Goal: Task Accomplishment & Management: Manage account settings

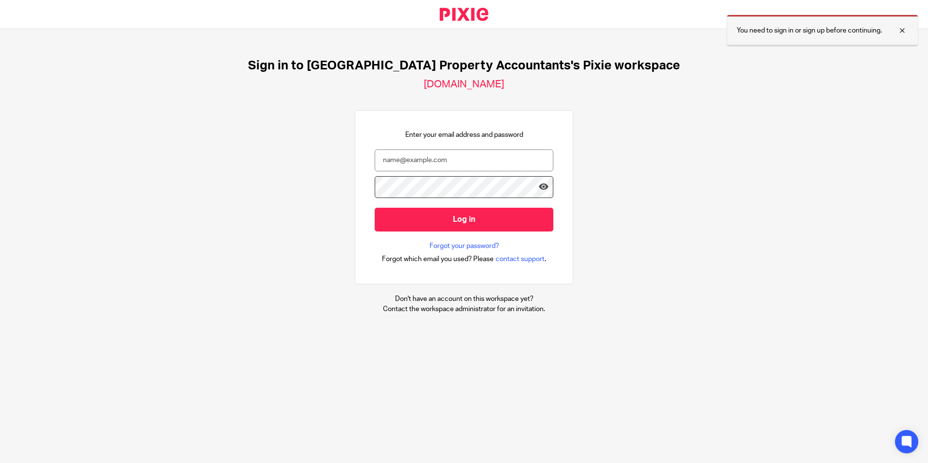
click at [901, 31] on div at bounding box center [895, 31] width 26 height 12
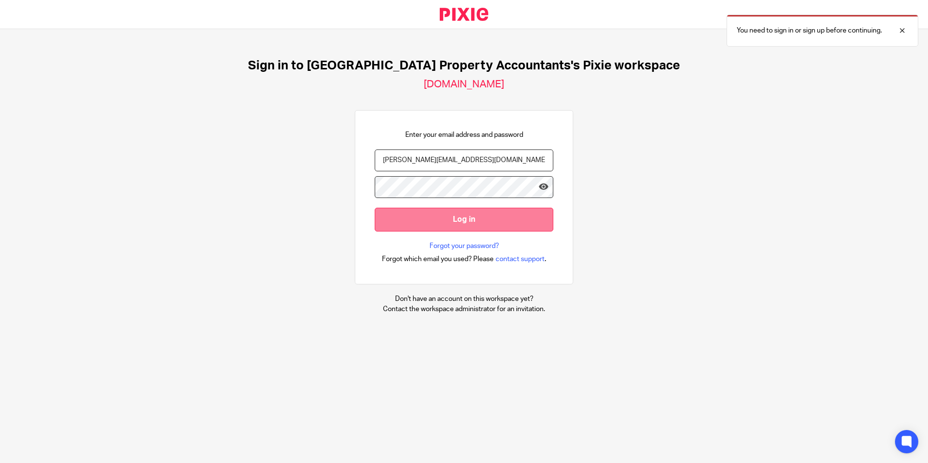
click at [491, 224] on input "Log in" at bounding box center [464, 220] width 179 height 24
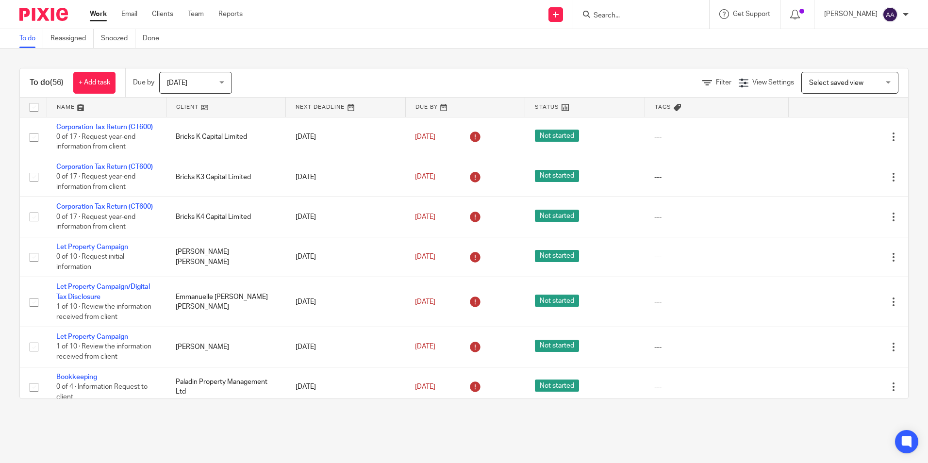
click at [609, 13] on input "Search" at bounding box center [635, 16] width 87 height 9
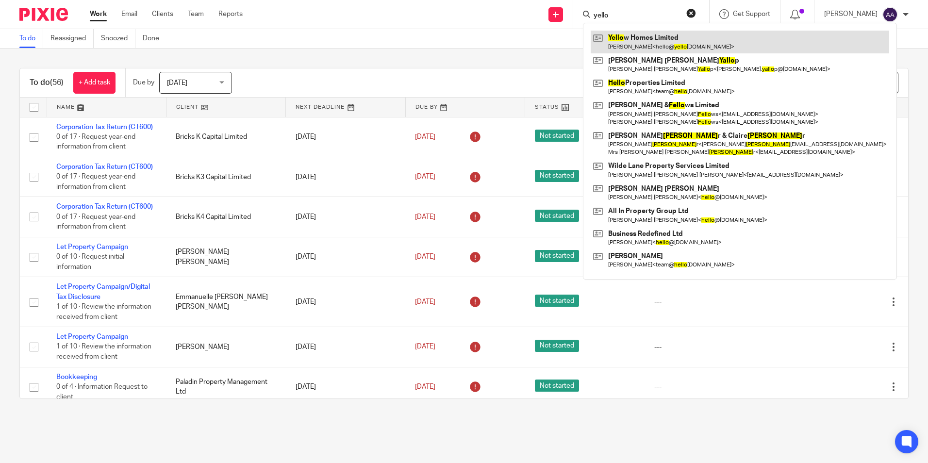
type input "yello"
click at [645, 37] on link at bounding box center [740, 42] width 298 height 22
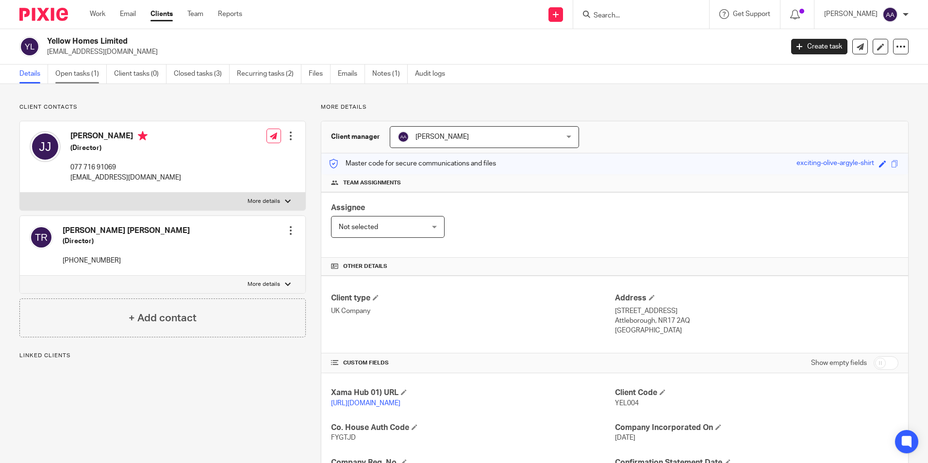
click at [77, 68] on link "Open tasks (1)" at bounding box center [80, 74] width 51 height 19
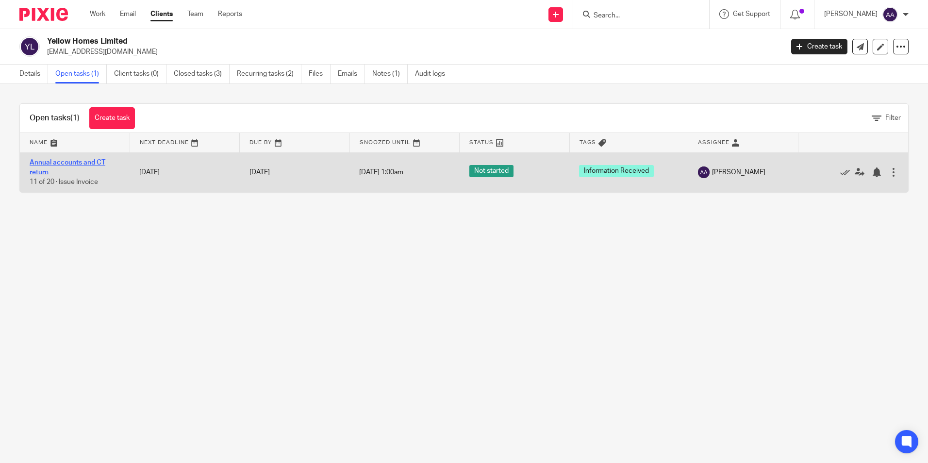
click at [77, 161] on link "Annual accounts and CT return" at bounding box center [68, 167] width 76 height 16
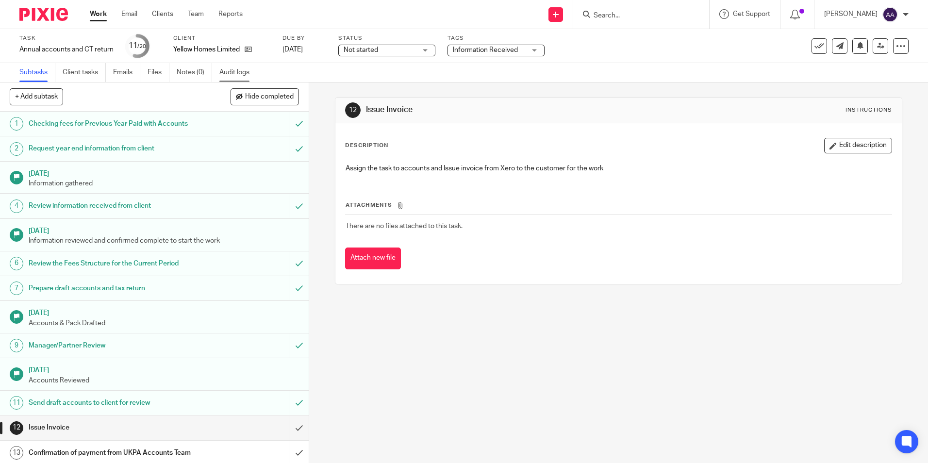
click at [247, 74] on link "Audit logs" at bounding box center [237, 72] width 37 height 19
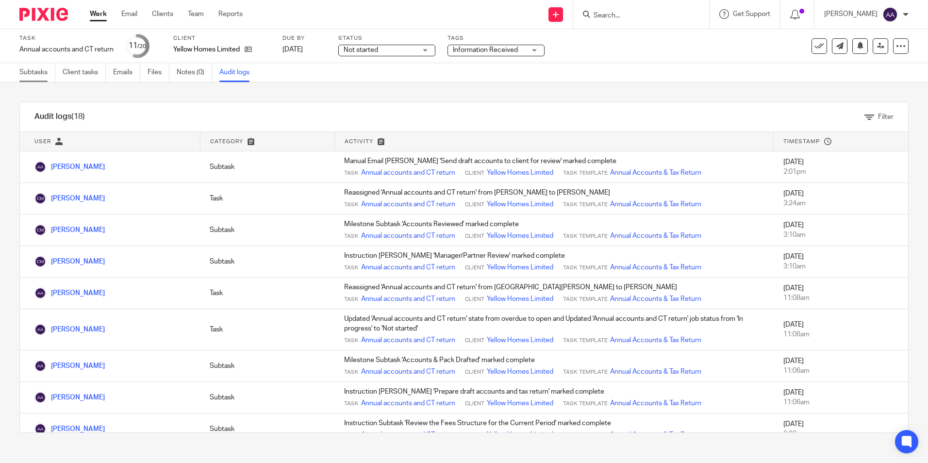
click at [45, 71] on link "Subtasks" at bounding box center [37, 72] width 36 height 19
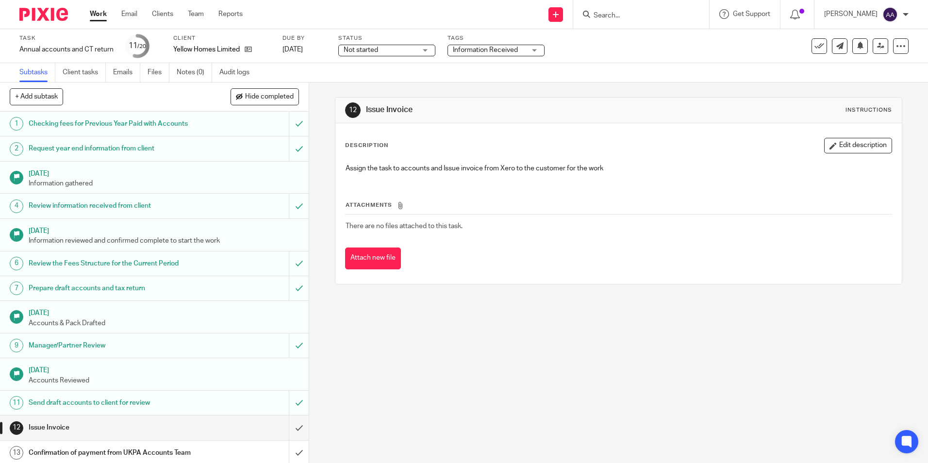
click at [57, 18] on img at bounding box center [43, 14] width 49 height 13
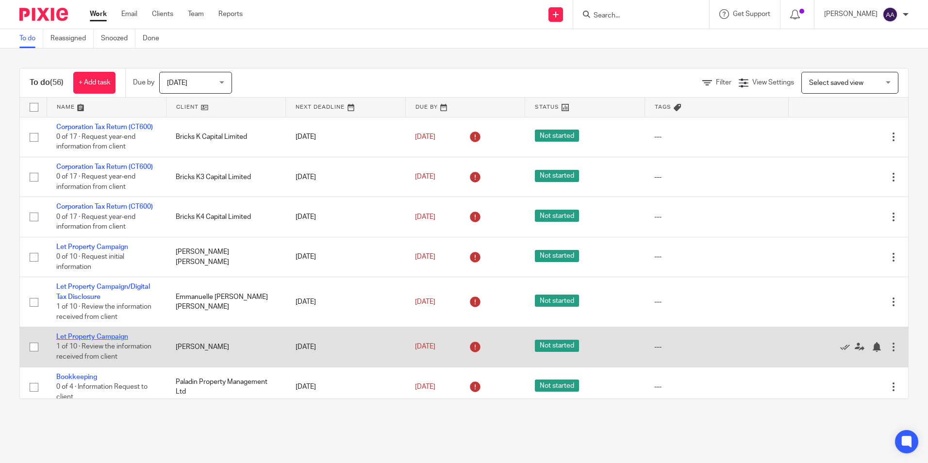
click at [127, 340] on link "Let Property Campaign" at bounding box center [92, 336] width 72 height 7
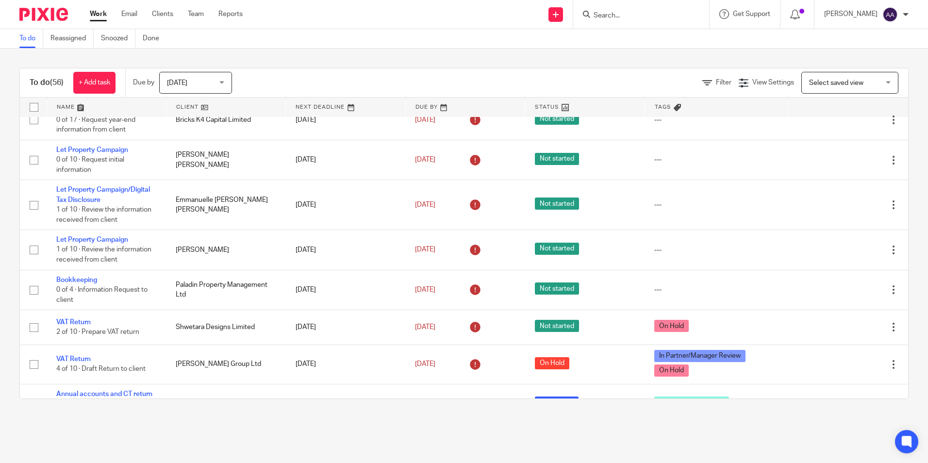
scroll to position [146, 0]
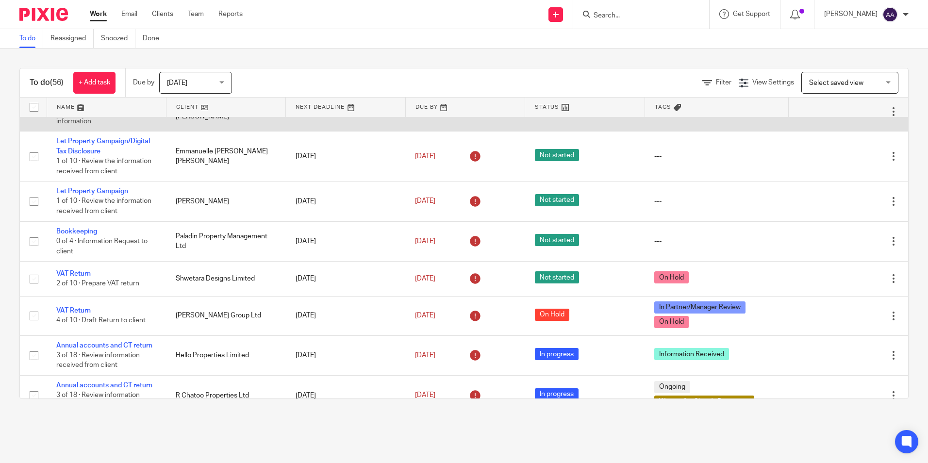
click at [125, 105] on link "Let Property Campaign" at bounding box center [92, 101] width 72 height 7
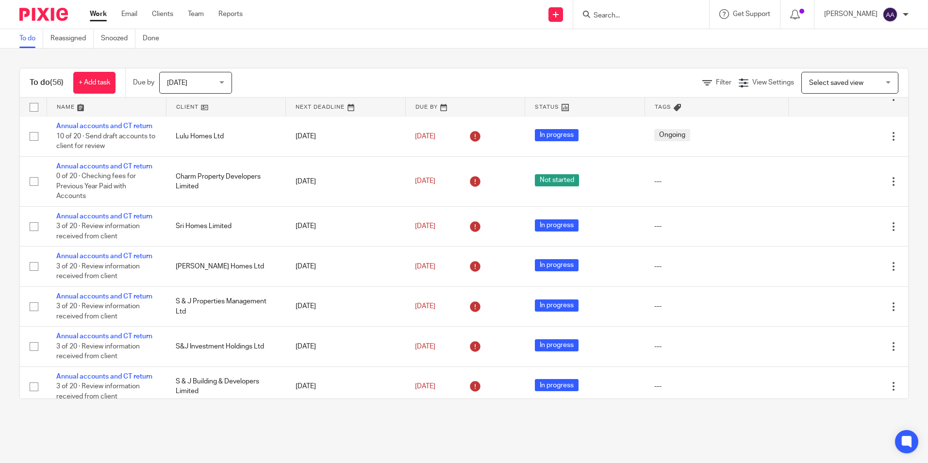
scroll to position [437, 0]
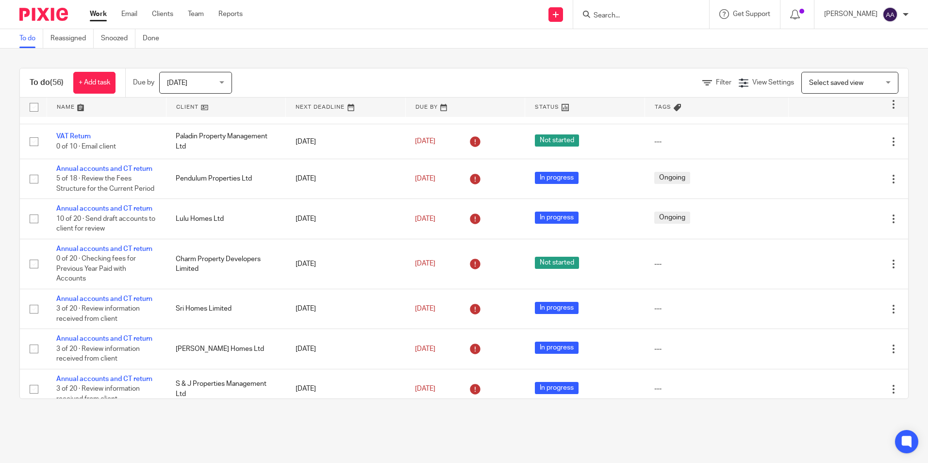
click at [598, 10] on form at bounding box center [643, 14] width 103 height 12
click at [609, 10] on form at bounding box center [643, 14] width 103 height 12
click at [633, 20] on input "Search" at bounding box center [635, 16] width 87 height 9
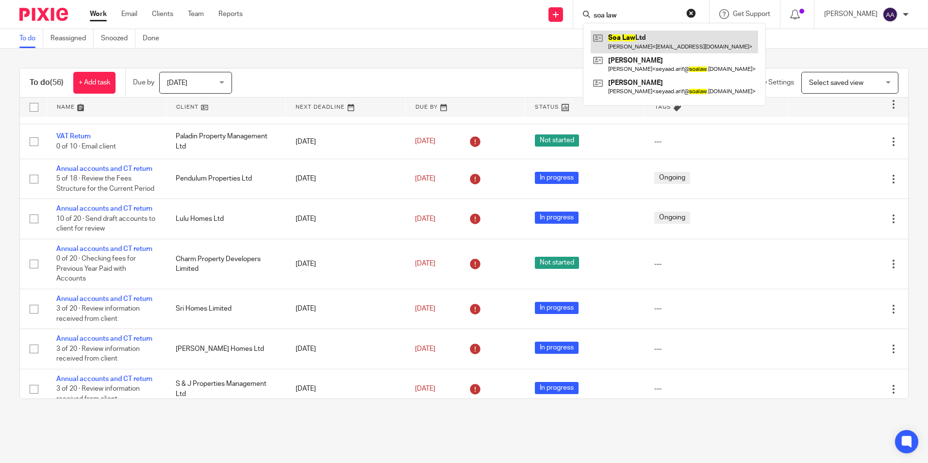
type input "soa law"
click at [666, 42] on link at bounding box center [674, 42] width 167 height 22
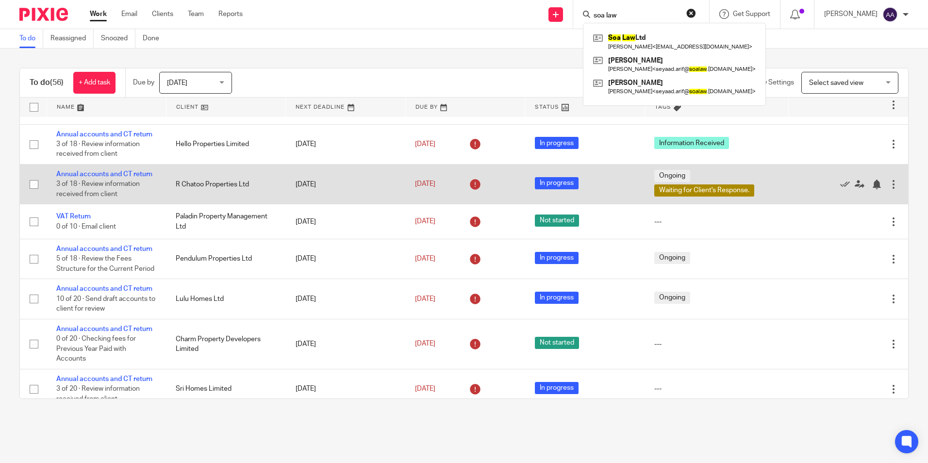
scroll to position [340, 0]
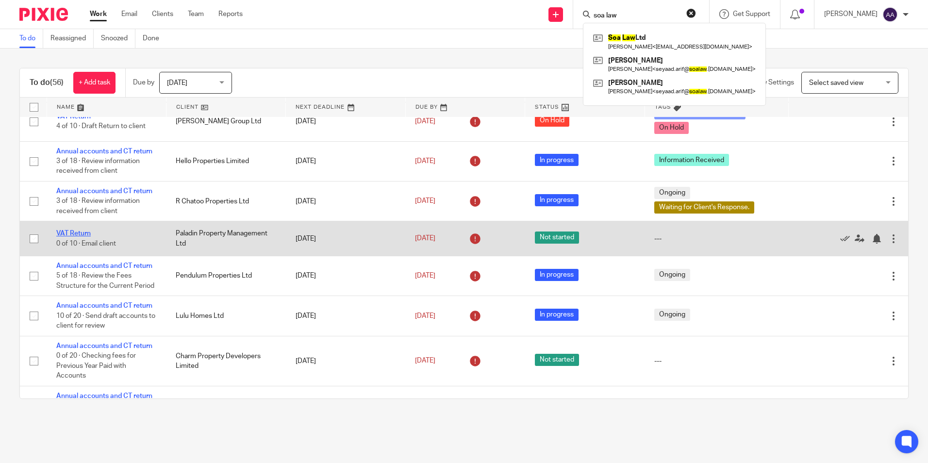
click at [69, 237] on link "VAT Return" at bounding box center [73, 233] width 34 height 7
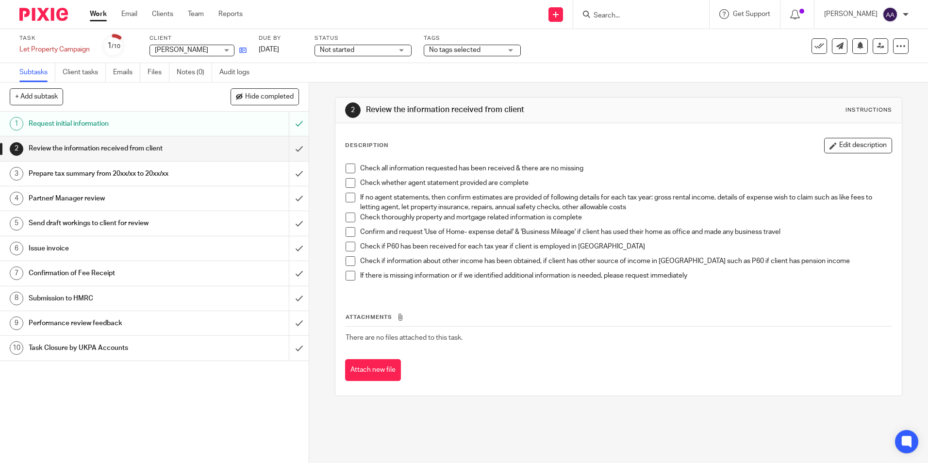
click at [244, 54] on link at bounding box center [240, 50] width 12 height 10
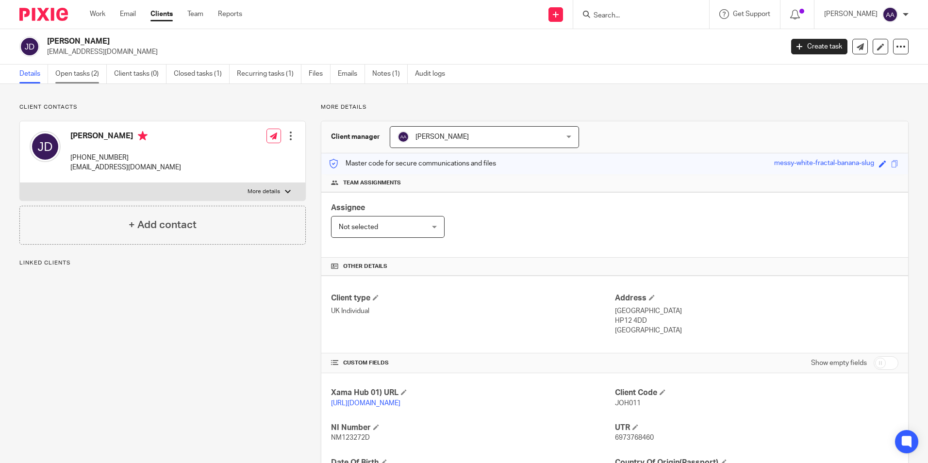
drag, startPoint x: 80, startPoint y: 68, endPoint x: 105, endPoint y: 65, distance: 25.5
click at [80, 68] on link "Open tasks (2)" at bounding box center [80, 74] width 51 height 19
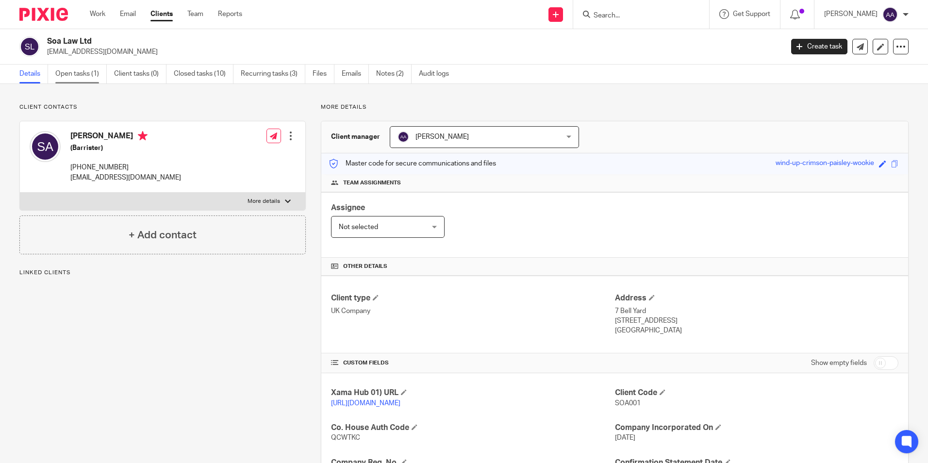
click at [88, 77] on link "Open tasks (1)" at bounding box center [80, 74] width 51 height 19
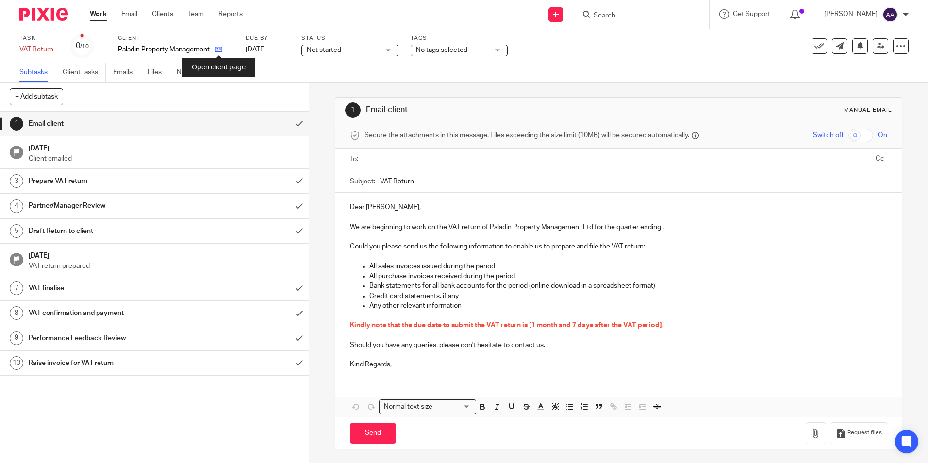
click at [222, 49] on icon at bounding box center [218, 49] width 7 height 7
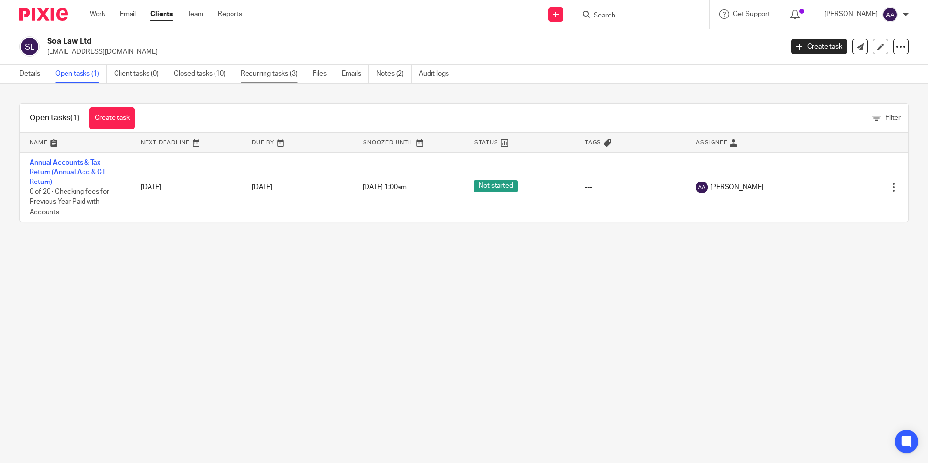
click at [263, 76] on link "Recurring tasks (3)" at bounding box center [273, 74] width 65 height 19
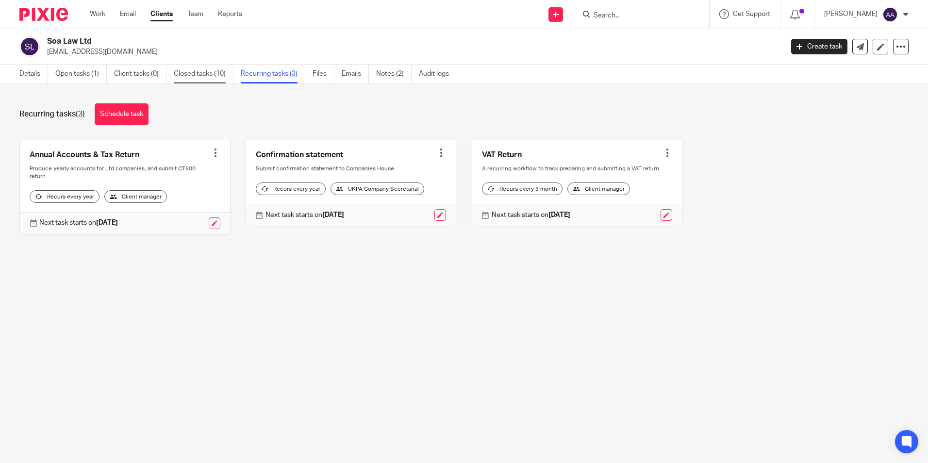
click at [185, 67] on link "Closed tasks (10)" at bounding box center [204, 74] width 60 height 19
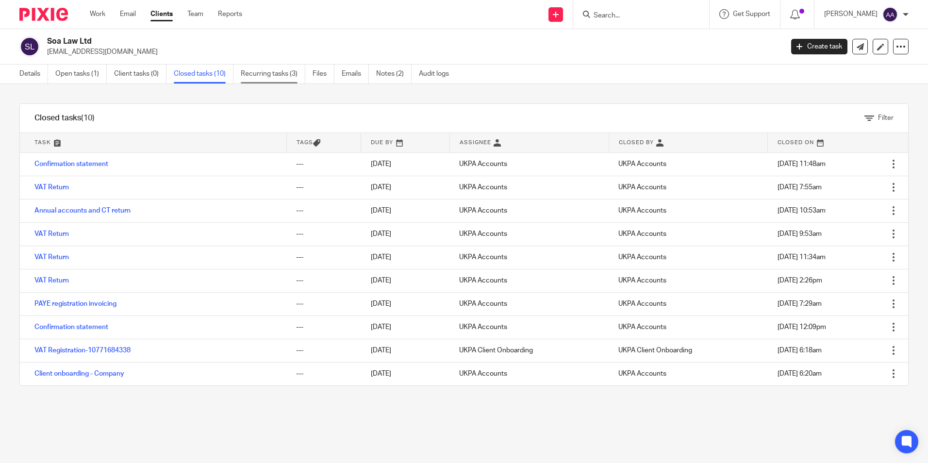
click at [294, 79] on link "Recurring tasks (3)" at bounding box center [273, 74] width 65 height 19
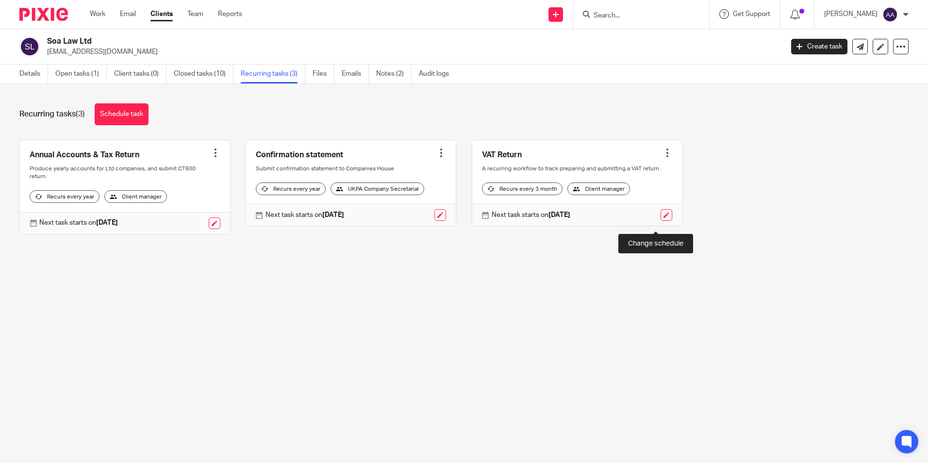
click at [660, 220] on link at bounding box center [666, 215] width 12 height 12
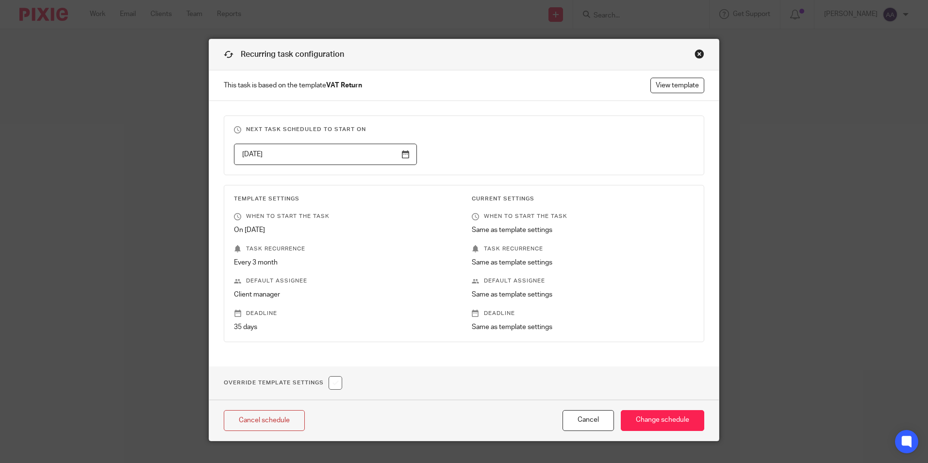
click at [398, 155] on input "[DATE]" at bounding box center [325, 155] width 183 height 22
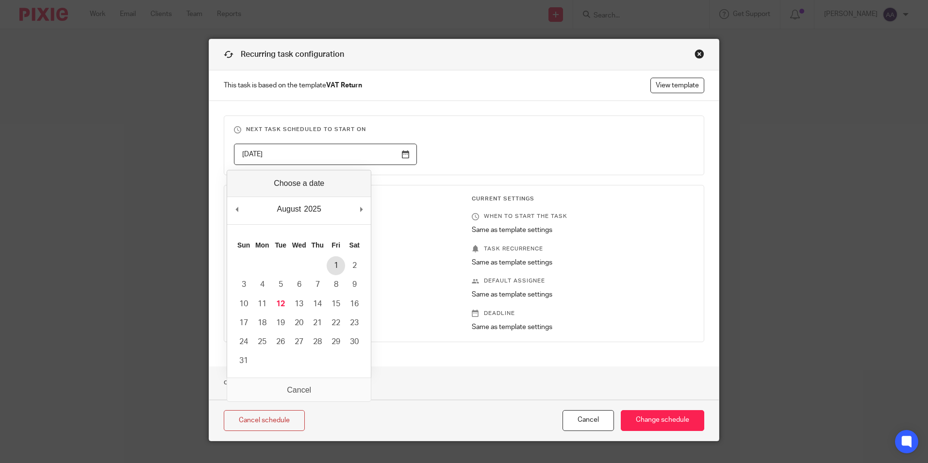
type input "[DATE]"
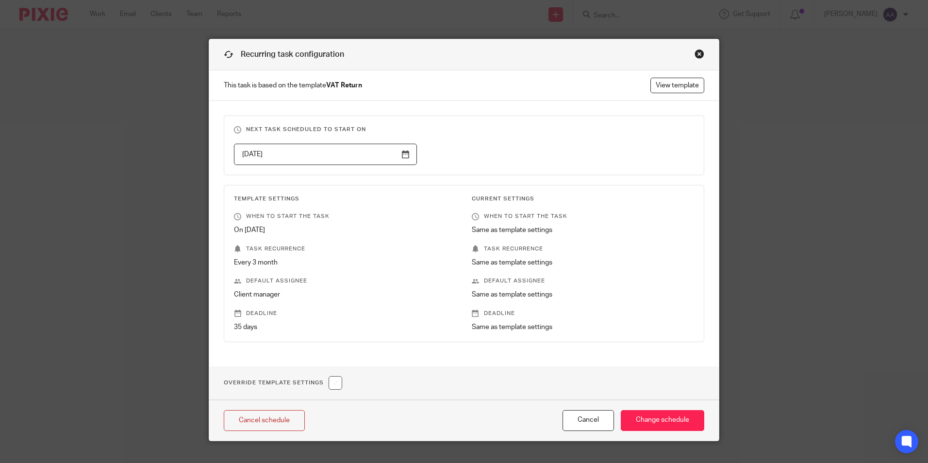
click at [235, 219] on icon at bounding box center [237, 216] width 7 height 7
click at [635, 417] on input "Change schedule" at bounding box center [662, 420] width 83 height 21
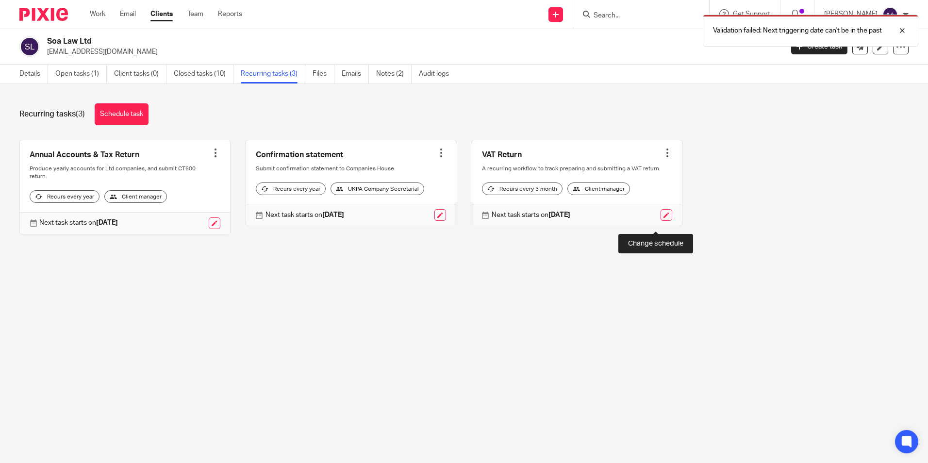
click at [660, 221] on link at bounding box center [666, 215] width 12 height 12
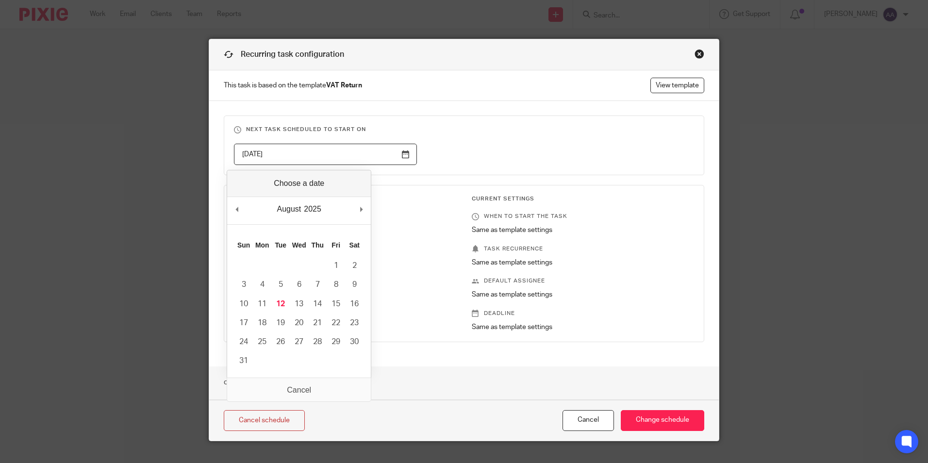
click at [397, 151] on input "2025-09-01" at bounding box center [325, 155] width 183 height 22
type input "2025-08-12"
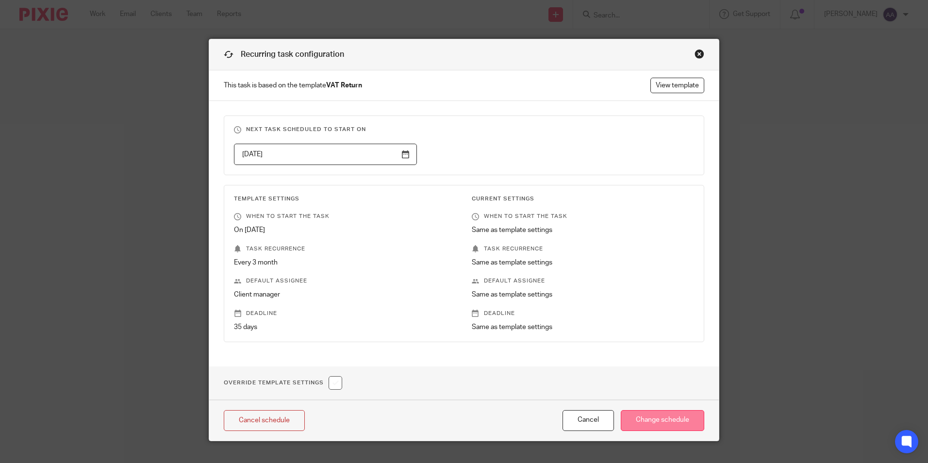
click at [639, 416] on input "Change schedule" at bounding box center [662, 420] width 83 height 21
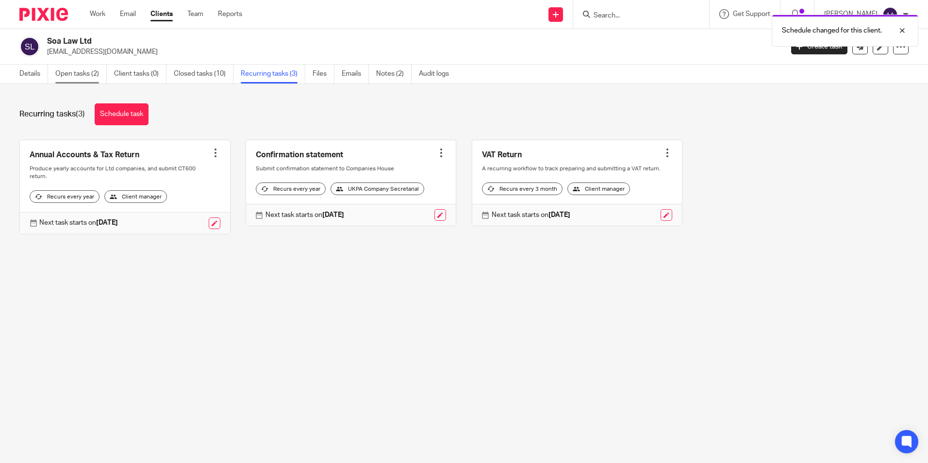
click at [96, 75] on link "Open tasks (2)" at bounding box center [80, 74] width 51 height 19
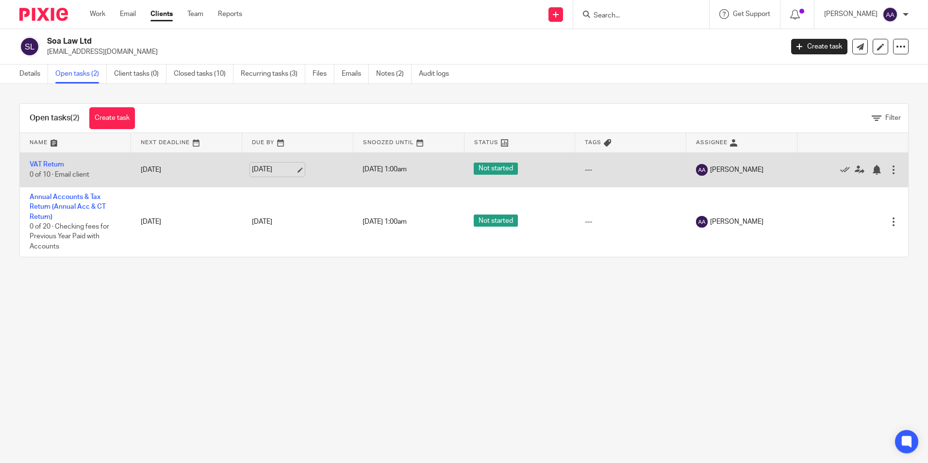
click at [295, 170] on link "[DATE]" at bounding box center [274, 170] width 44 height 10
click at [46, 157] on td "VAT Return 0 of 10 · Email client" at bounding box center [75, 169] width 111 height 34
click at [47, 161] on td "VAT Return 0 of 10 · Email client" at bounding box center [75, 169] width 111 height 34
click at [47, 165] on link "VAT Return" at bounding box center [47, 164] width 34 height 7
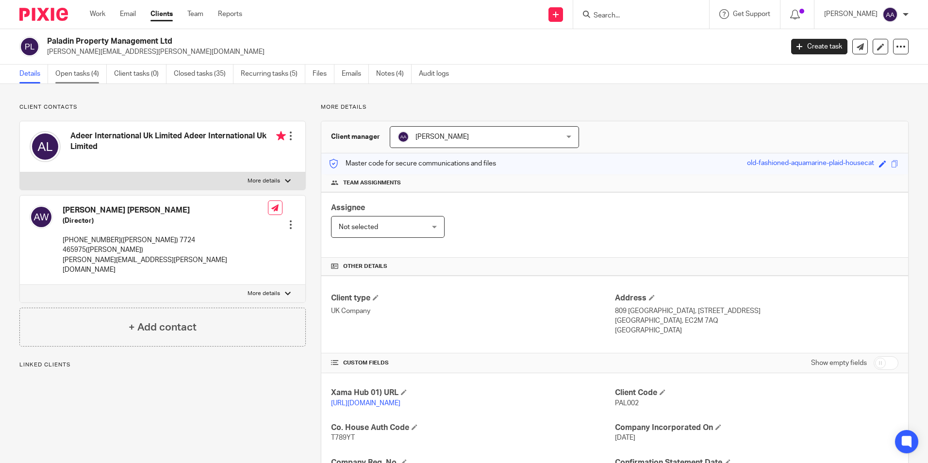
click at [78, 69] on link "Open tasks (4)" at bounding box center [80, 74] width 51 height 19
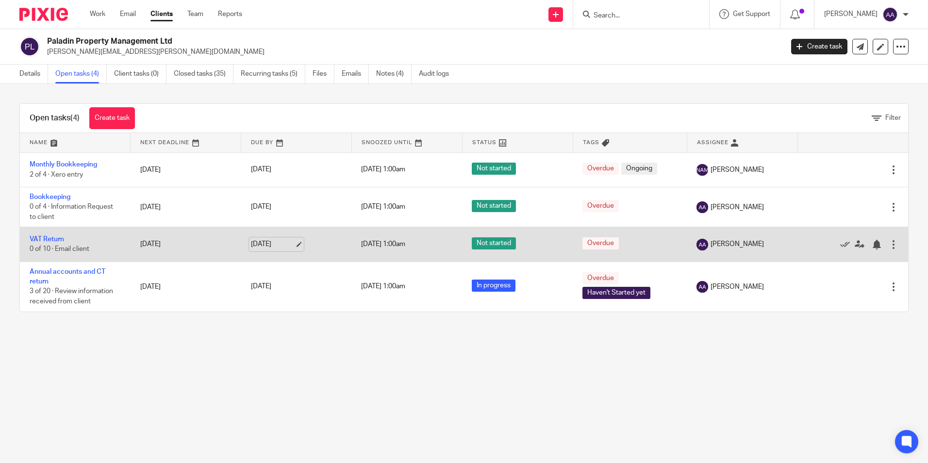
click at [293, 243] on link "[DATE]" at bounding box center [273, 244] width 44 height 10
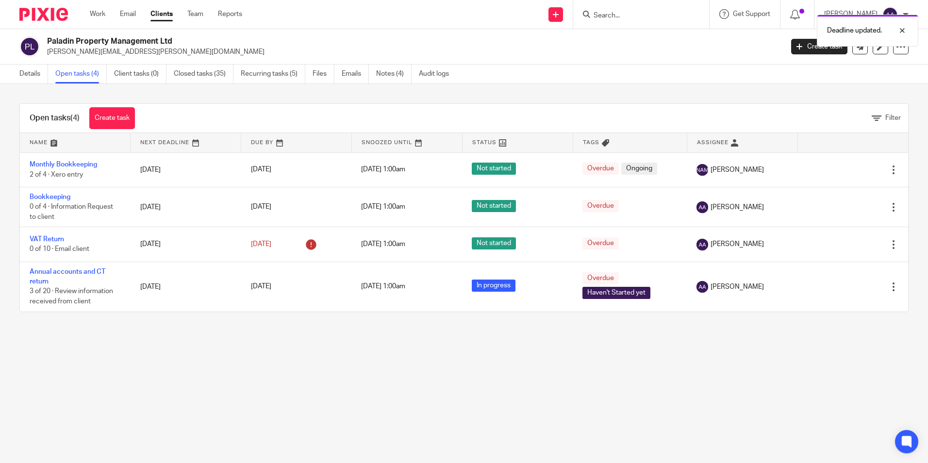
click at [483, 360] on main "Paladin Property Management Ltd [PERSON_NAME][EMAIL_ADDRESS][PERSON_NAME][DOMAI…" at bounding box center [464, 231] width 928 height 463
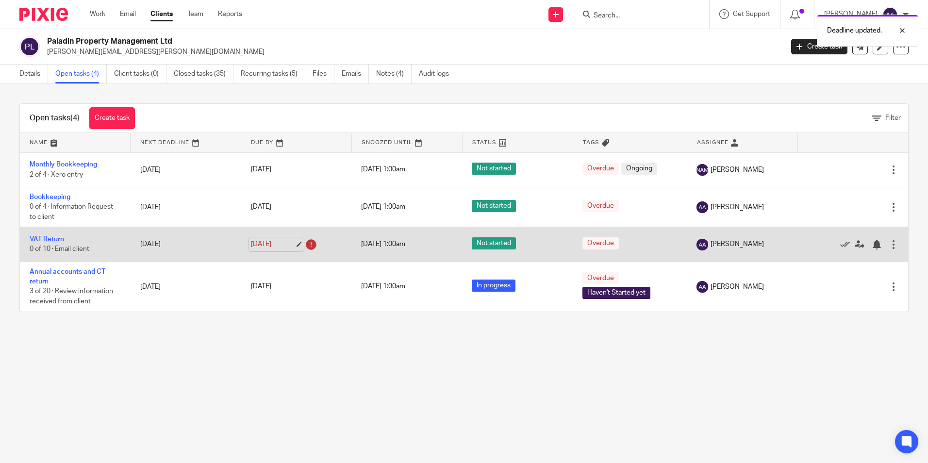
click at [272, 242] on link "7 Aug 2025" at bounding box center [273, 244] width 44 height 10
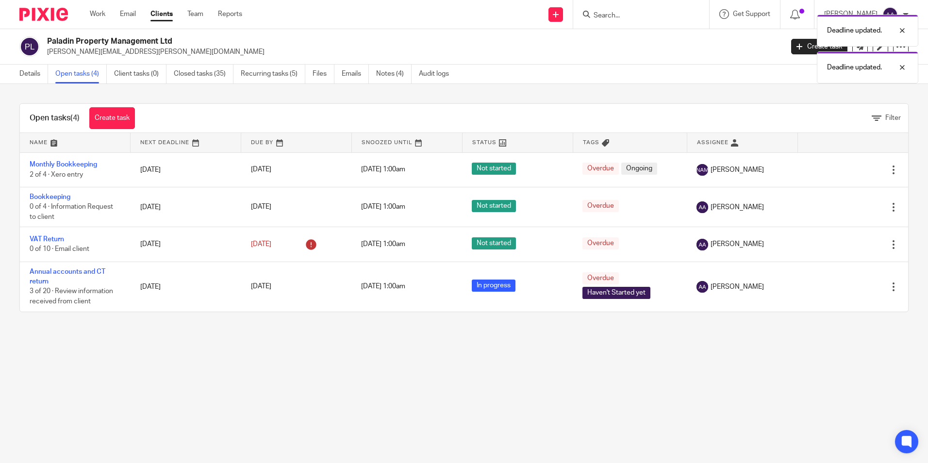
click at [525, 391] on main "Paladin Property Management Ltd andrew.wright@paladin-property.co.uk Create tas…" at bounding box center [464, 231] width 928 height 463
click at [247, 347] on main "Paladin Property Management Ltd andrew.wright@paladin-property.co.uk Create tas…" at bounding box center [464, 231] width 928 height 463
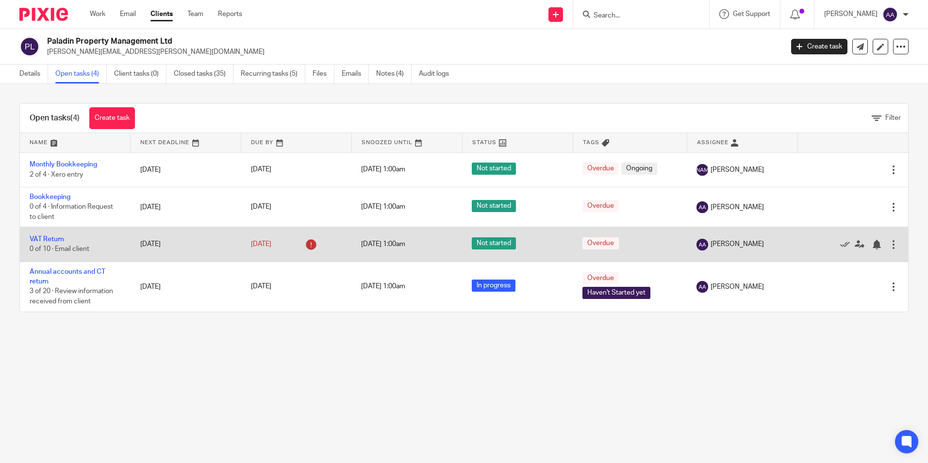
click at [307, 245] on icon at bounding box center [311, 245] width 16 height 16
click at [294, 247] on link "7 Sep 2025" at bounding box center [273, 244] width 44 height 10
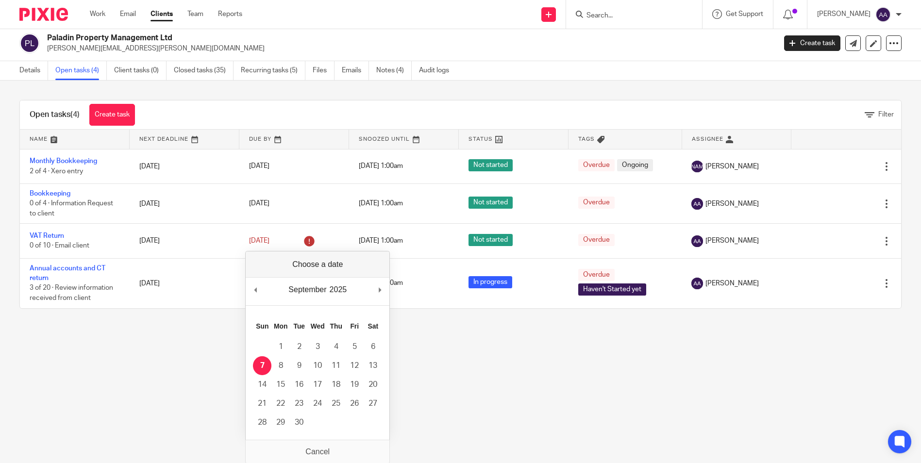
scroll to position [4, 0]
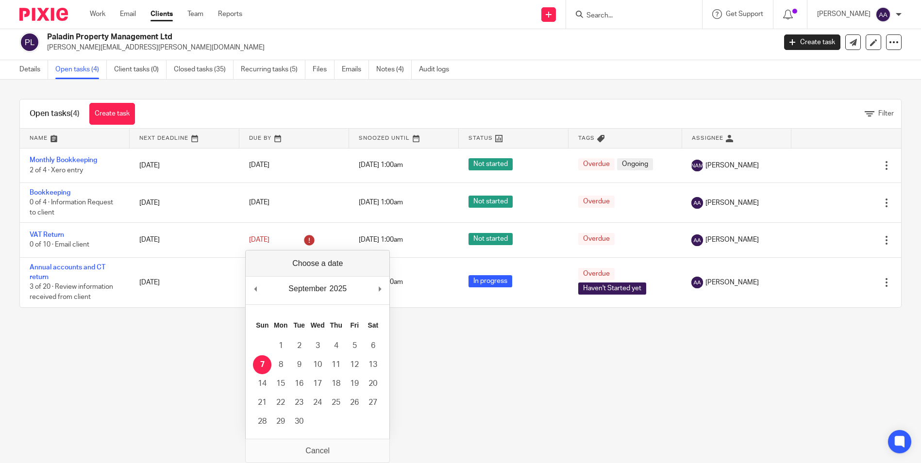
click at [483, 376] on main "Paladin Property Management Ltd andrew.wright@paladin-property.co.uk Create tas…" at bounding box center [460, 227] width 921 height 463
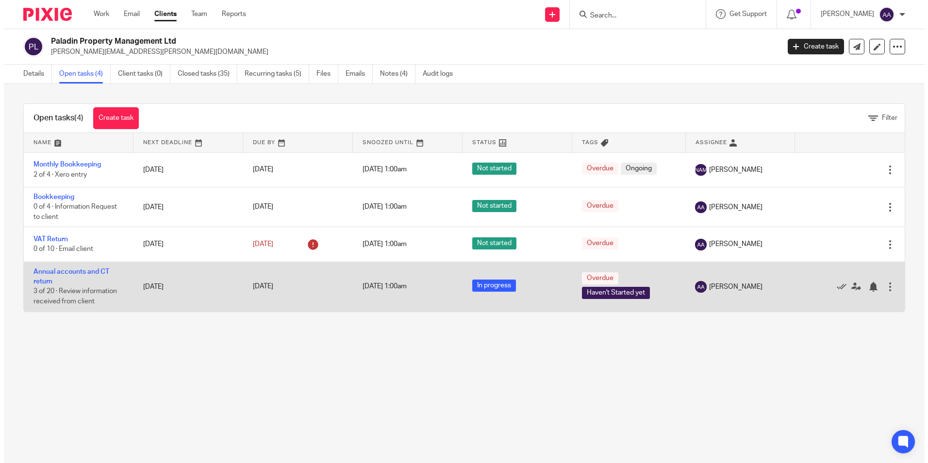
scroll to position [0, 0]
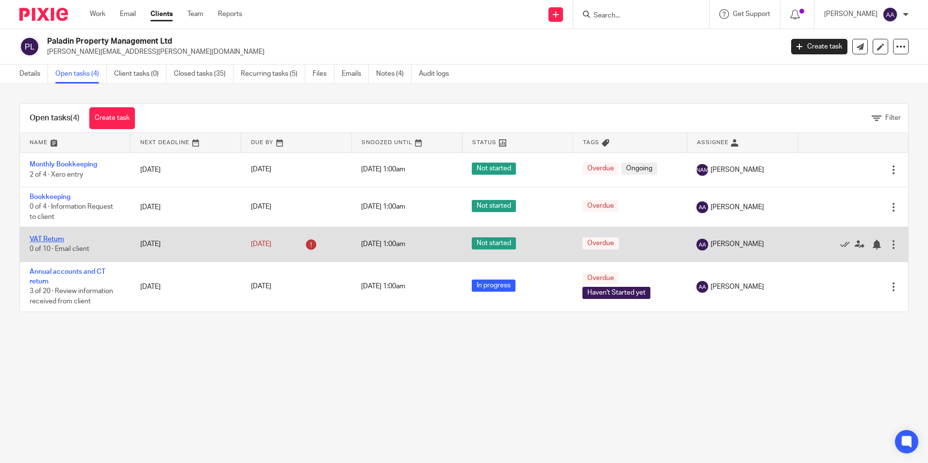
click at [56, 238] on link "VAT Return" at bounding box center [47, 239] width 34 height 7
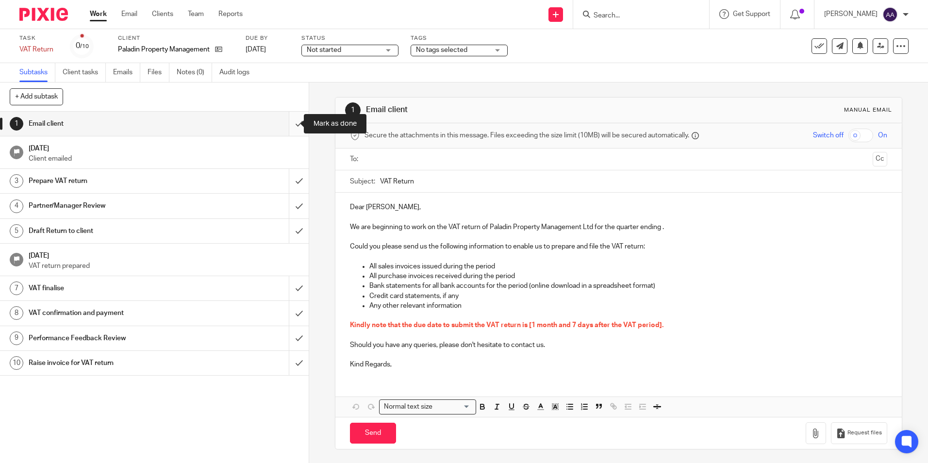
click at [285, 121] on input "submit" at bounding box center [154, 124] width 309 height 24
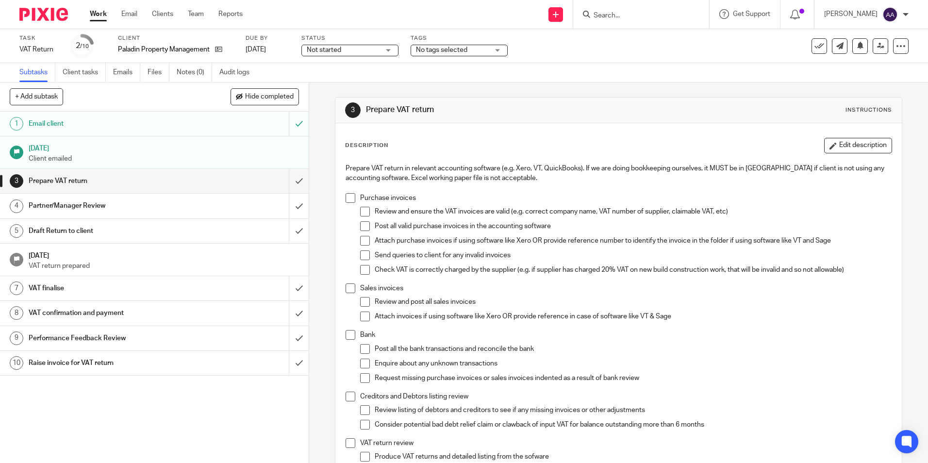
click at [58, 14] on img at bounding box center [43, 14] width 49 height 13
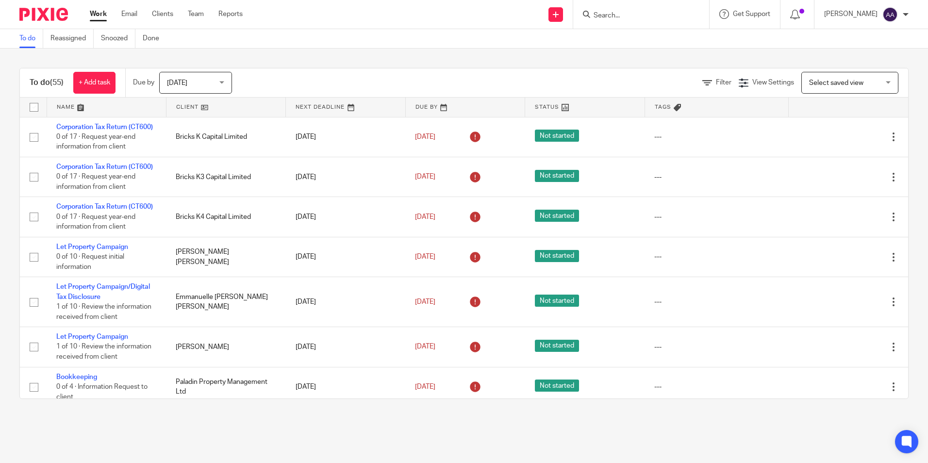
click at [632, 16] on input "Search" at bounding box center [635, 16] width 87 height 9
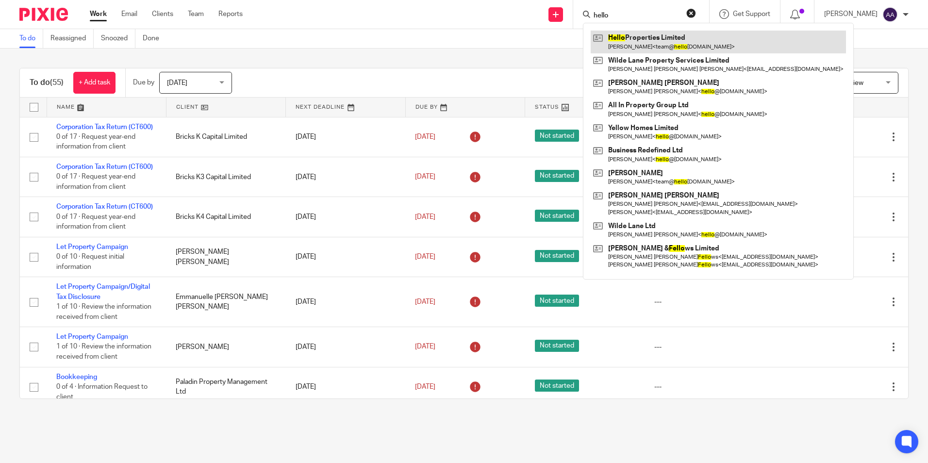
type input "hello"
click at [636, 35] on link at bounding box center [718, 42] width 255 height 22
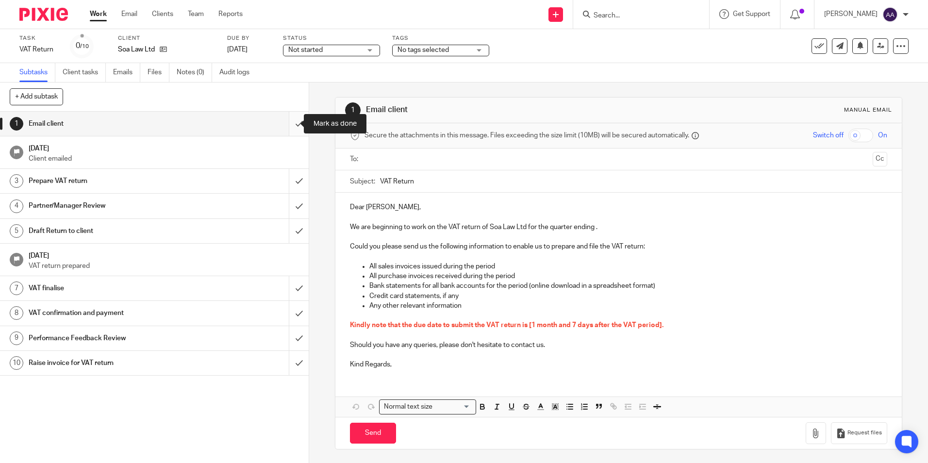
click at [288, 129] on input "submit" at bounding box center [154, 124] width 309 height 24
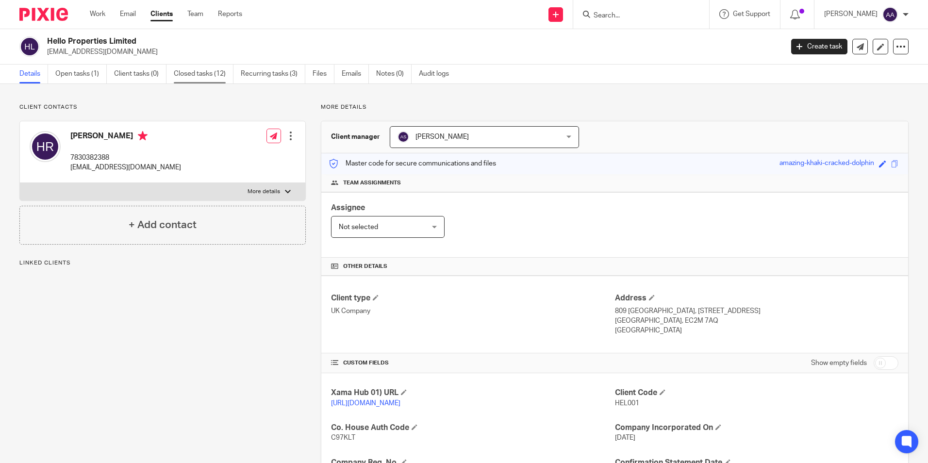
click at [222, 76] on link "Closed tasks (12)" at bounding box center [204, 74] width 60 height 19
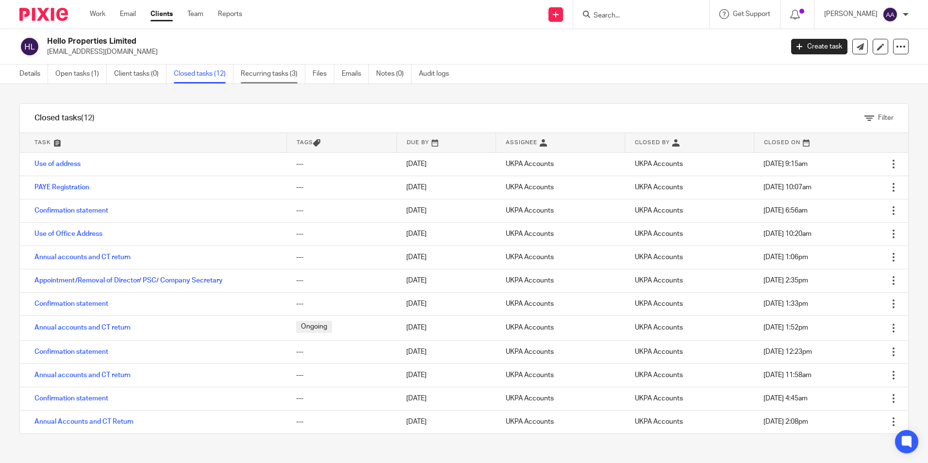
click at [253, 72] on link "Recurring tasks (3)" at bounding box center [273, 74] width 65 height 19
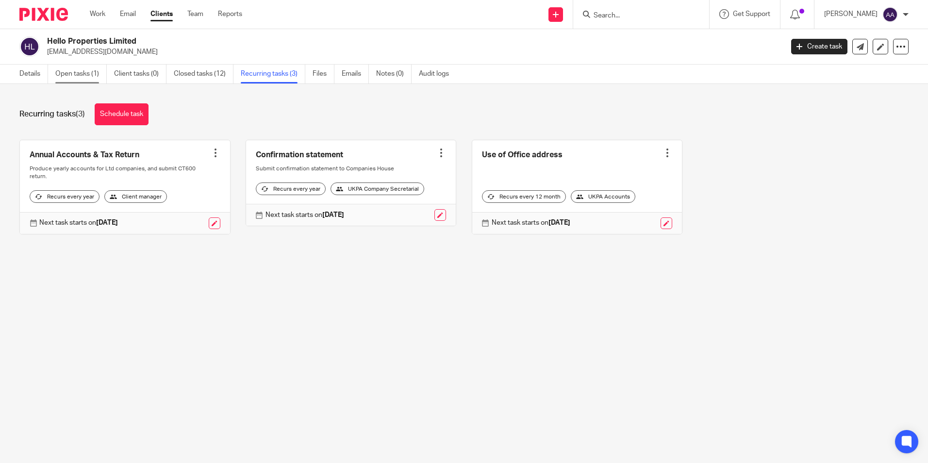
click at [87, 71] on link "Open tasks (1)" at bounding box center [80, 74] width 51 height 19
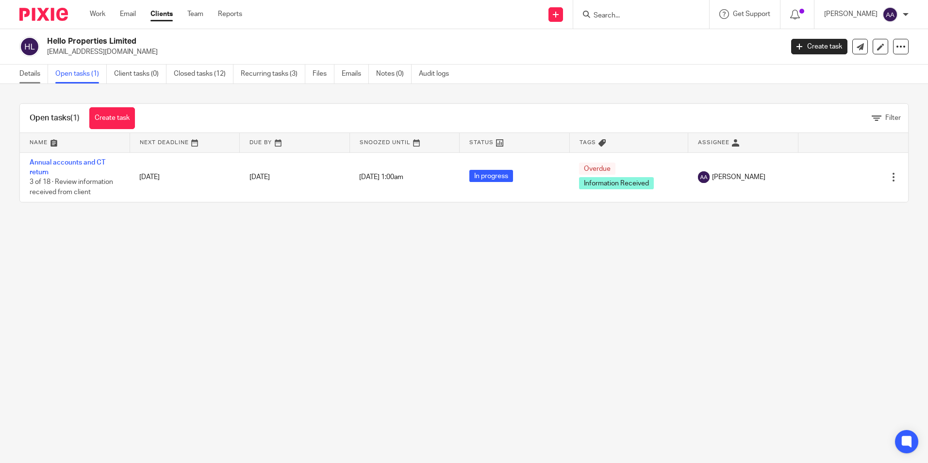
click at [23, 72] on link "Details" at bounding box center [33, 74] width 29 height 19
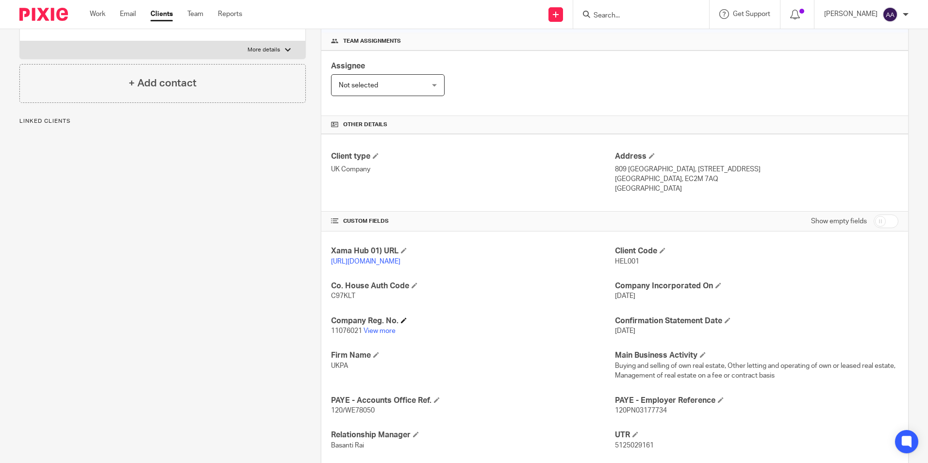
scroll to position [146, 0]
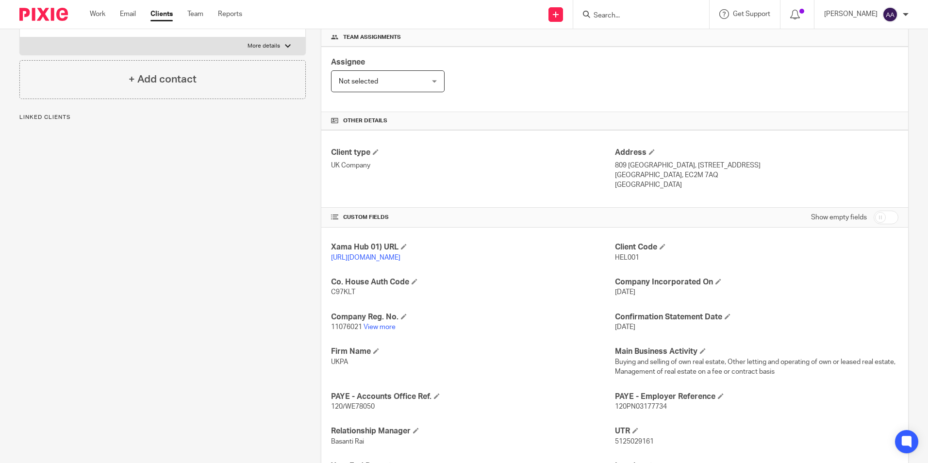
drag, startPoint x: 609, startPoint y: 256, endPoint x: 636, endPoint y: 257, distance: 27.2
click at [636, 257] on div "Xama Hub 01) URL [URL][DOMAIN_NAME] Client Code HEL001 Co. House Auth Code C97K…" at bounding box center [614, 379] width 587 height 303
drag, startPoint x: 636, startPoint y: 257, endPoint x: 639, endPoint y: 265, distance: 8.1
click at [638, 263] on div "Client Code HEL001" at bounding box center [756, 252] width 283 height 20
drag, startPoint x: 636, startPoint y: 258, endPoint x: 611, endPoint y: 256, distance: 24.9
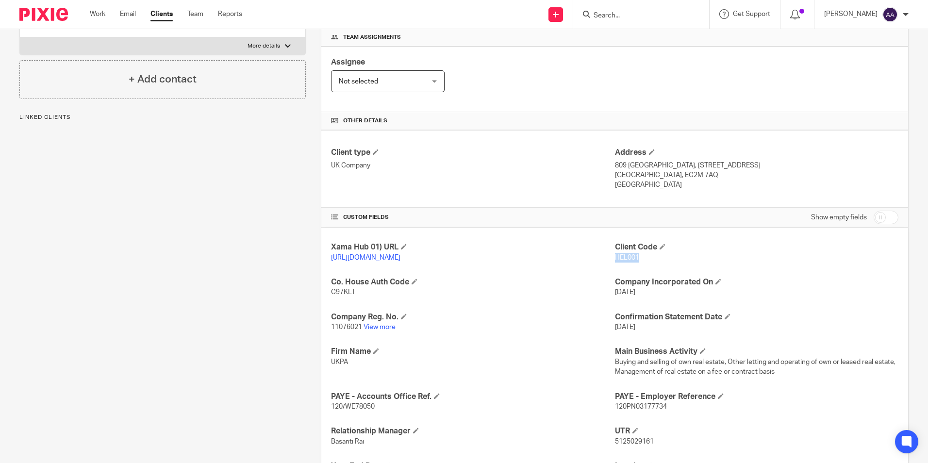
click at [615, 256] on p "HEL001" at bounding box center [756, 258] width 283 height 10
copy span "HEL001"
